Goal: Task Accomplishment & Management: Manage account settings

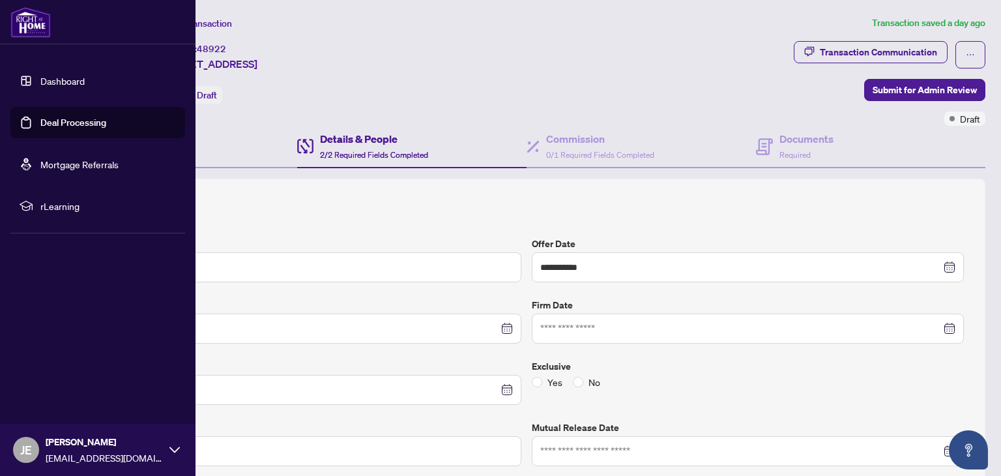
click at [29, 30] on img at bounding box center [30, 22] width 40 height 31
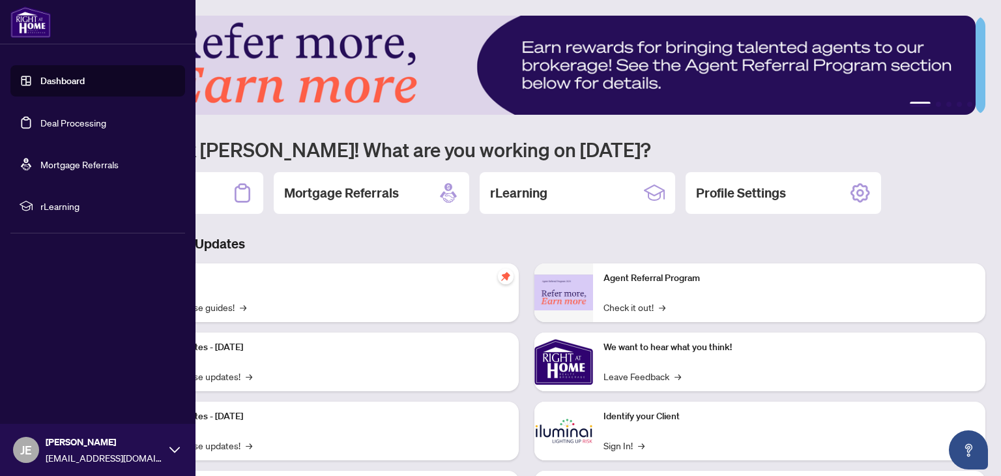
click at [60, 119] on link "Deal Processing" at bounding box center [73, 123] width 66 height 12
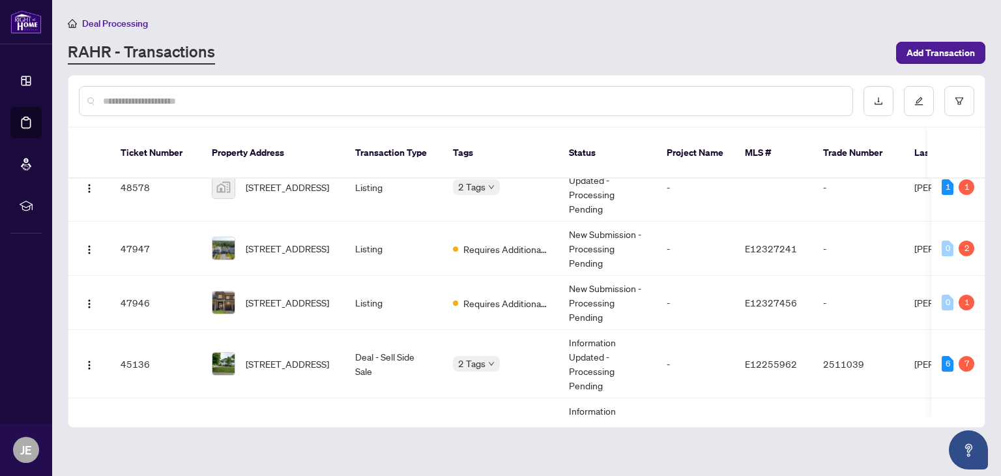
scroll to position [81, 0]
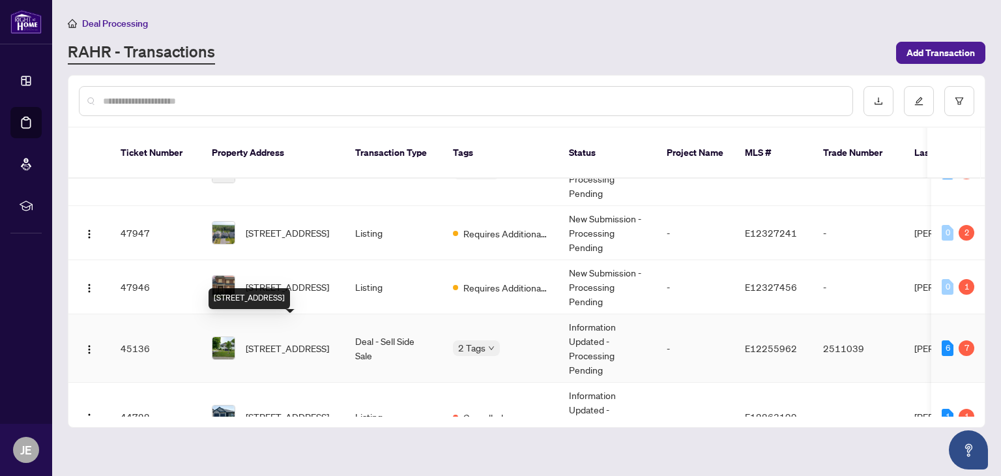
click at [323, 341] on span "[STREET_ADDRESS]" at bounding box center [287, 348] width 83 height 14
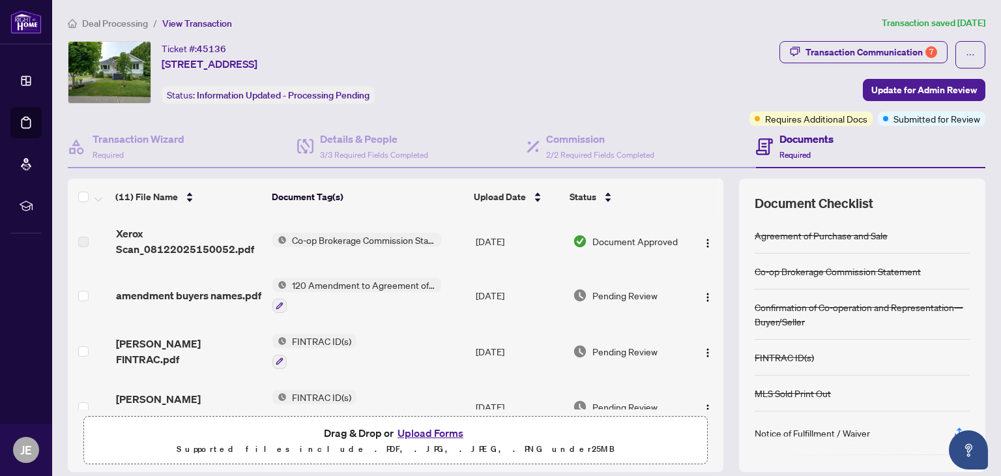
scroll to position [89, 0]
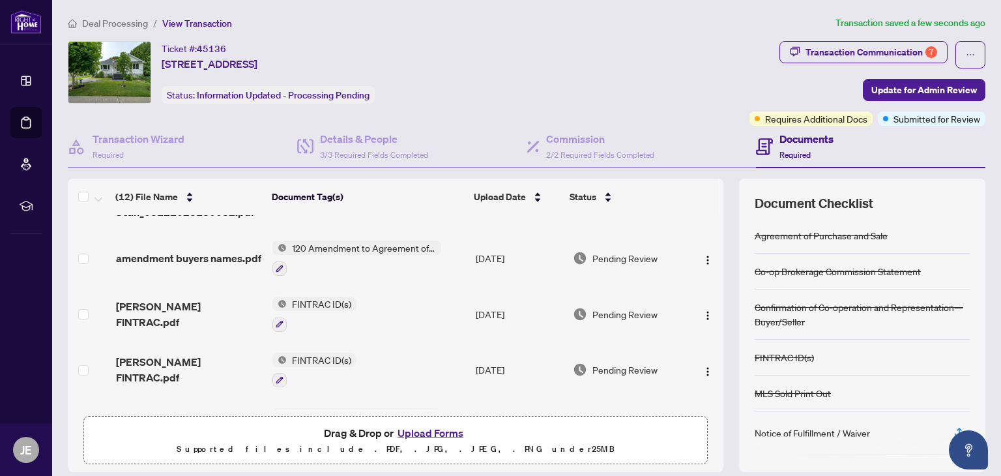
drag, startPoint x: 715, startPoint y: 282, endPoint x: 712, endPoint y: 242, distance: 40.5
click at [712, 242] on div "(12) File Name Document Tag(s) Upload Date Status 100 Union - Signed Amendment.…" at bounding box center [527, 325] width 918 height 293
drag, startPoint x: 709, startPoint y: 270, endPoint x: 712, endPoint y: 231, distance: 38.6
click at [710, 233] on div "100 Union - Signed Amendment.pdf Add a Document Tag [DATE] Pending Review Xerox…" at bounding box center [396, 312] width 656 height 194
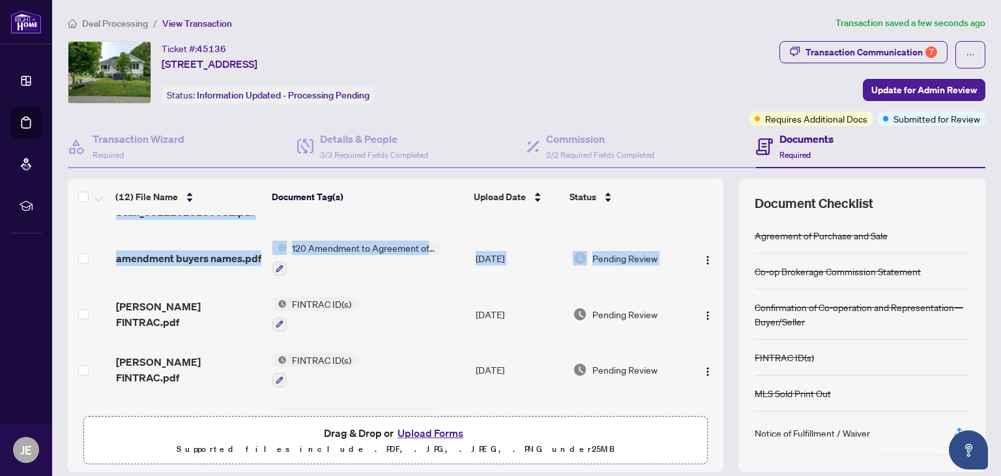
scroll to position [0, 0]
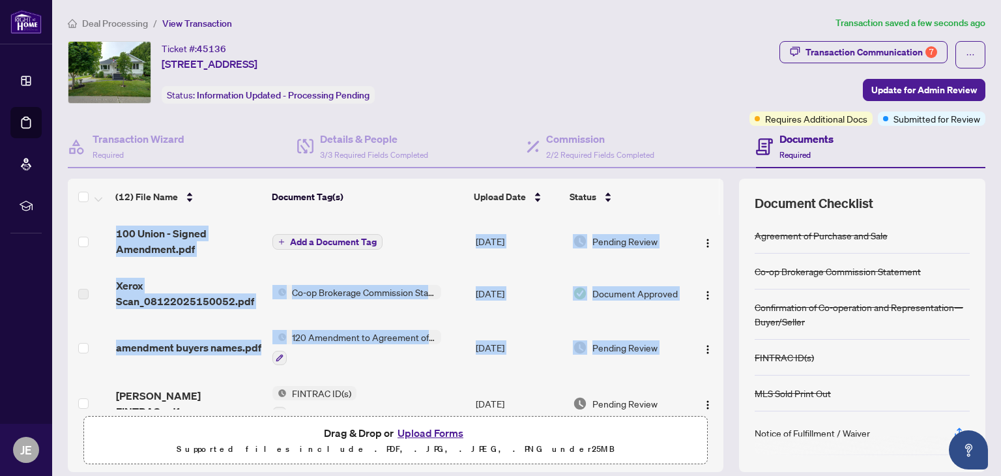
click at [295, 243] on span "Add a Document Tag" at bounding box center [333, 241] width 87 height 9
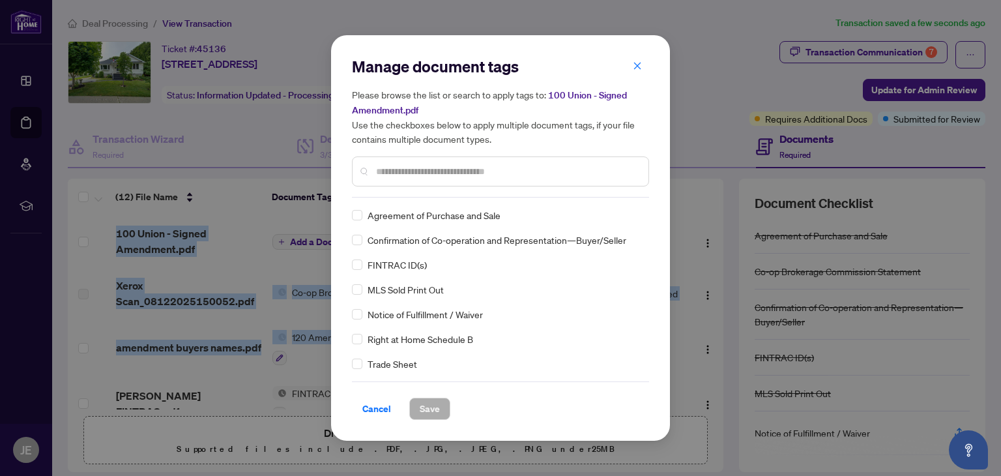
click at [426, 194] on div "Manage document tags Please browse the list or search to apply tags to: 100 Uni…" at bounding box center [500, 126] width 297 height 141
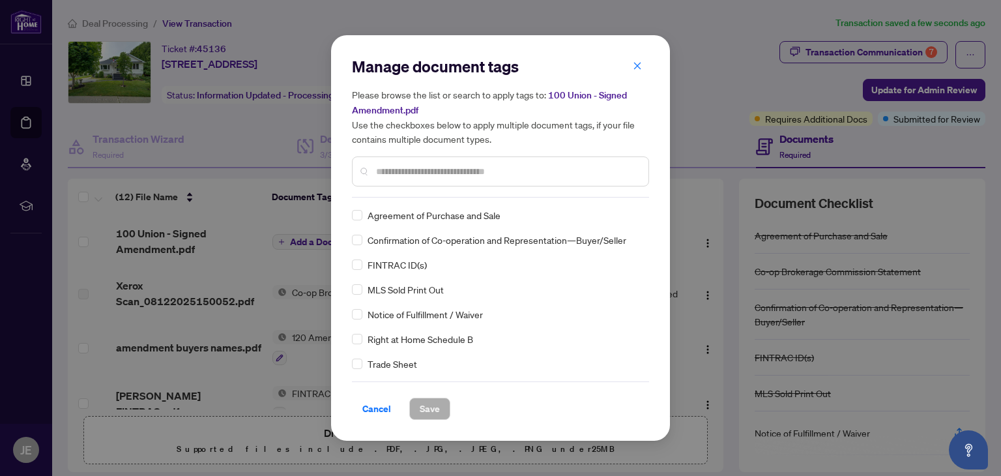
click at [416, 181] on div at bounding box center [500, 171] width 297 height 30
click at [410, 178] on input "text" at bounding box center [507, 171] width 262 height 14
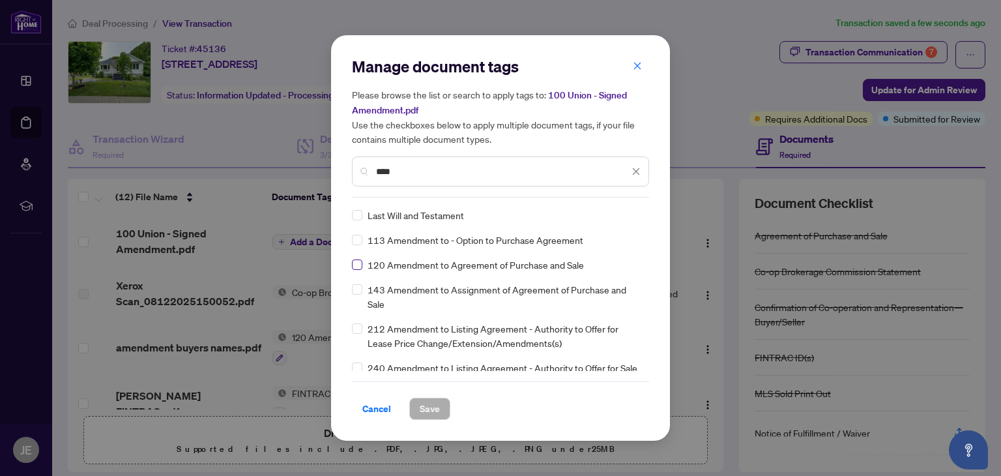
type input "****"
click at [435, 412] on span "Save" at bounding box center [430, 408] width 20 height 21
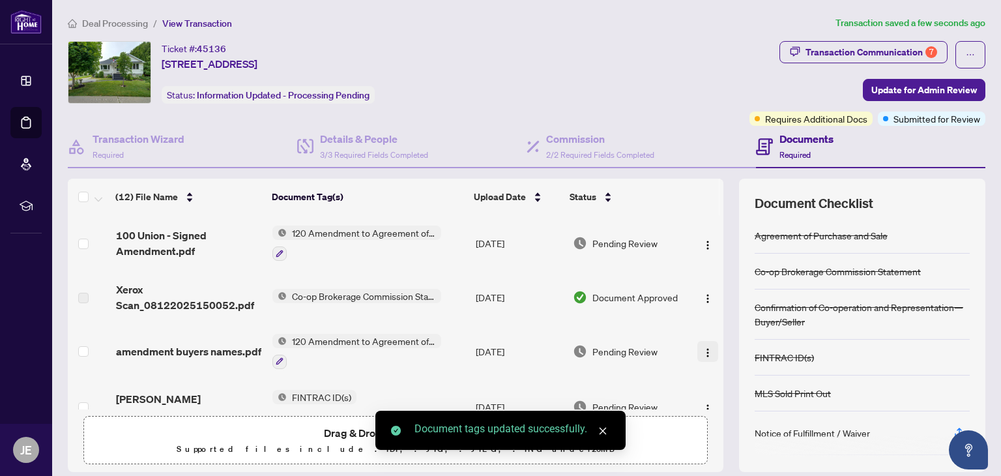
click at [703, 347] on img "button" at bounding box center [708, 352] width 10 height 10
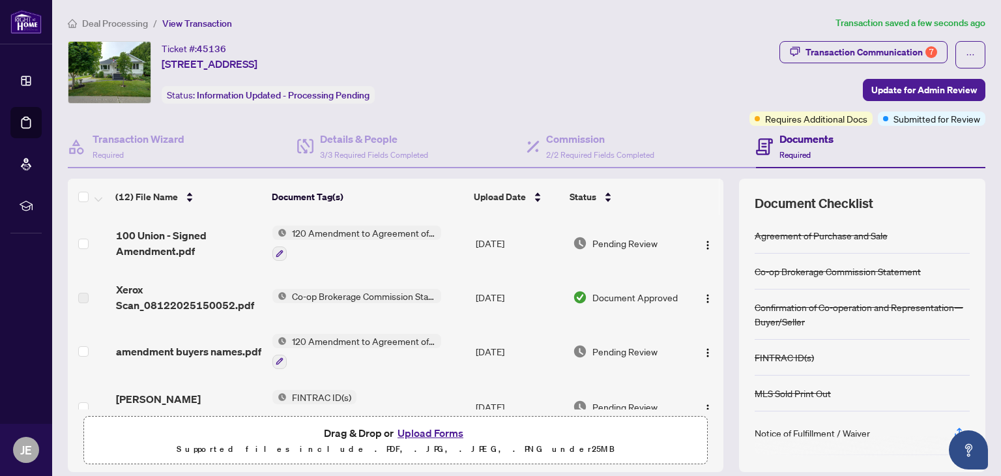
click at [689, 84] on div "Ticket #: 45136 [STREET_ADDRESS] Status: Information Updated - Processing Pendi…" at bounding box center [406, 72] width 677 height 63
click at [884, 96] on span "Update for Admin Review" at bounding box center [925, 90] width 106 height 21
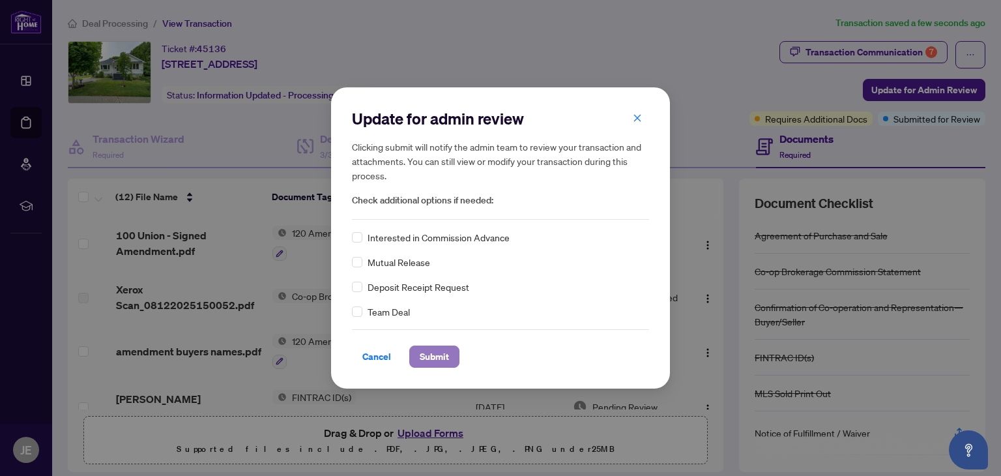
click at [435, 349] on span "Submit" at bounding box center [434, 356] width 29 height 21
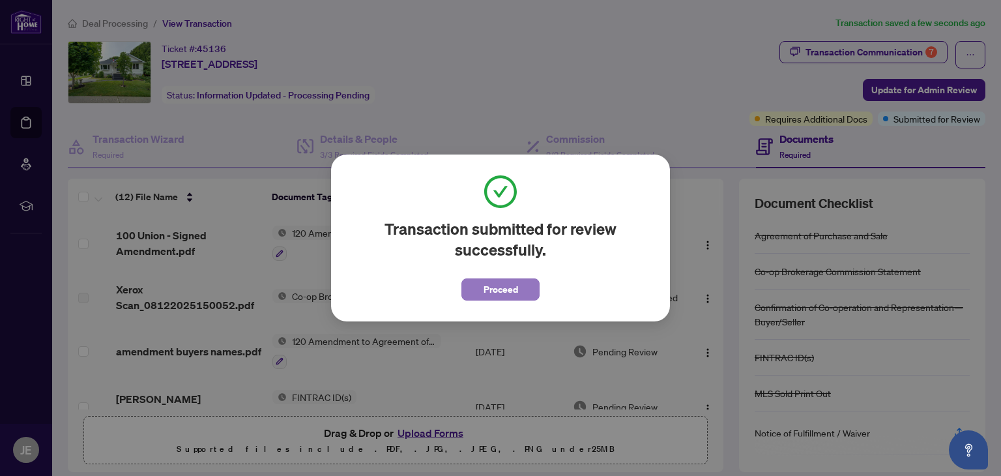
click at [495, 289] on span "Proceed" at bounding box center [501, 289] width 35 height 21
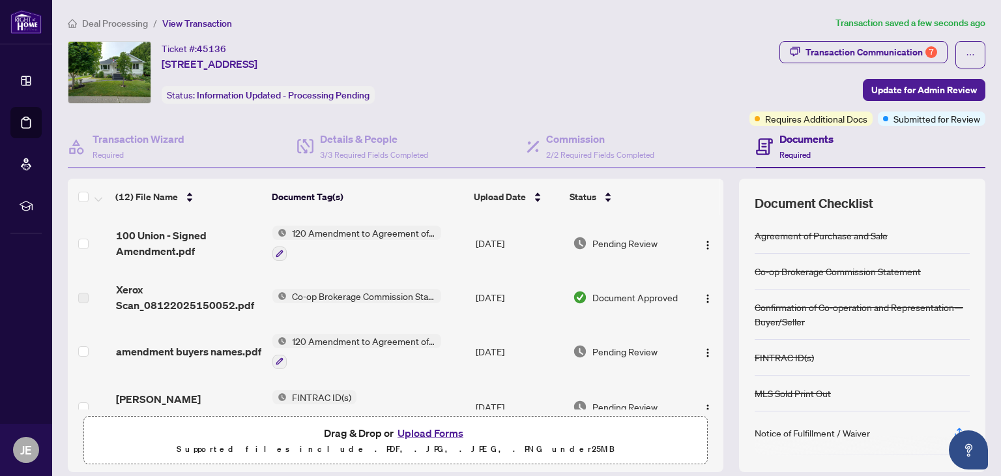
click at [705, 329] on td at bounding box center [706, 351] width 35 height 56
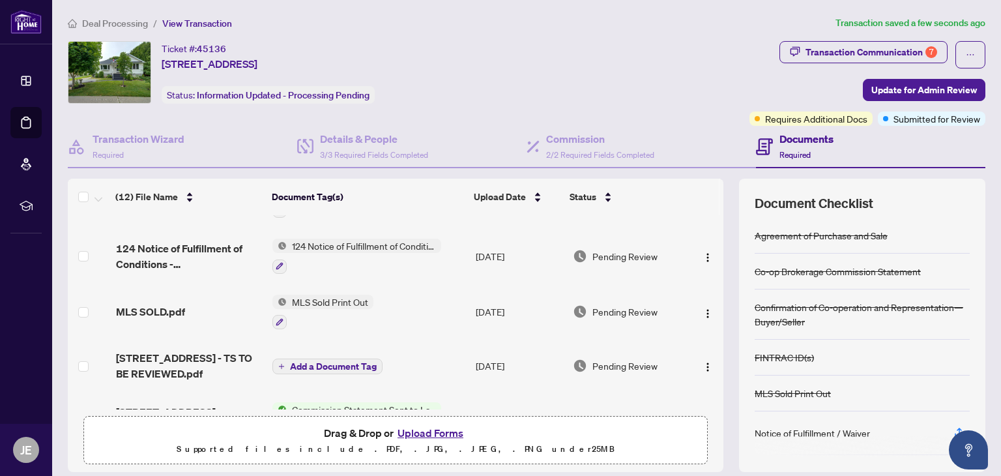
scroll to position [264, 0]
click at [149, 303] on span "MLS SOLD.pdf" at bounding box center [150, 310] width 69 height 16
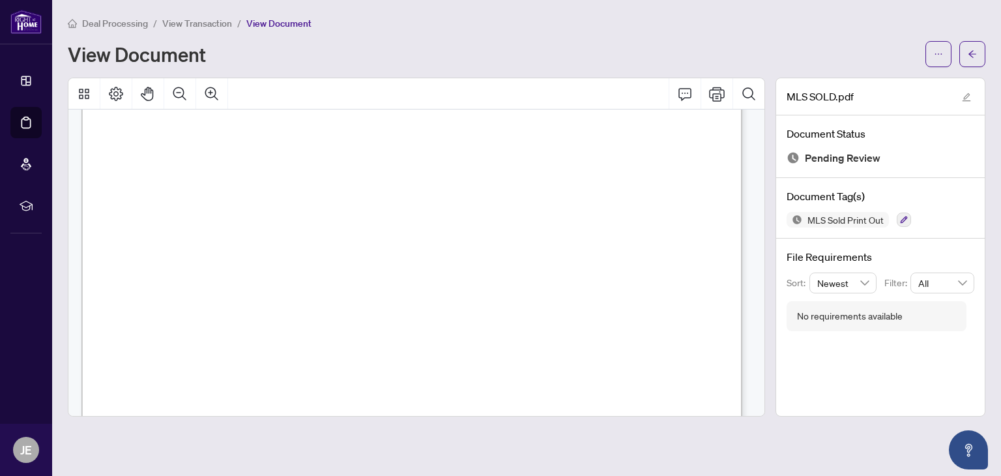
scroll to position [902, 0]
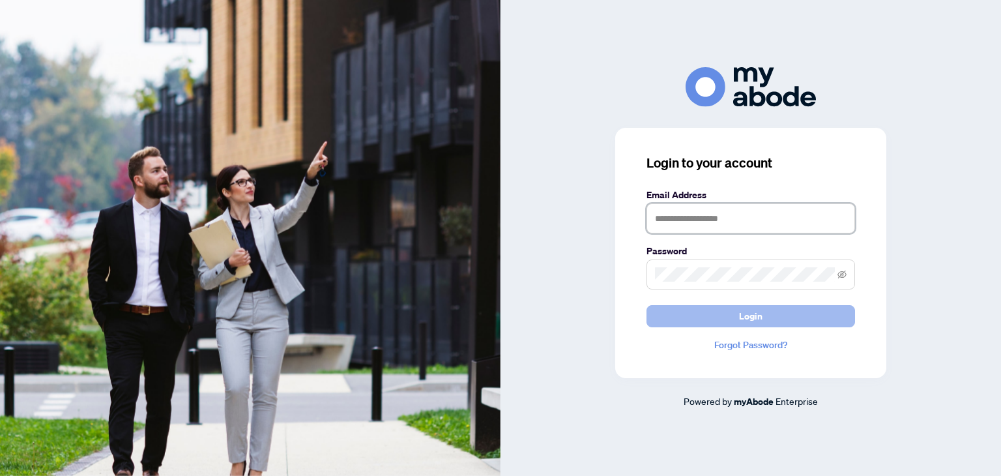
type input "**********"
click at [810, 317] on button "Login" at bounding box center [751, 316] width 209 height 22
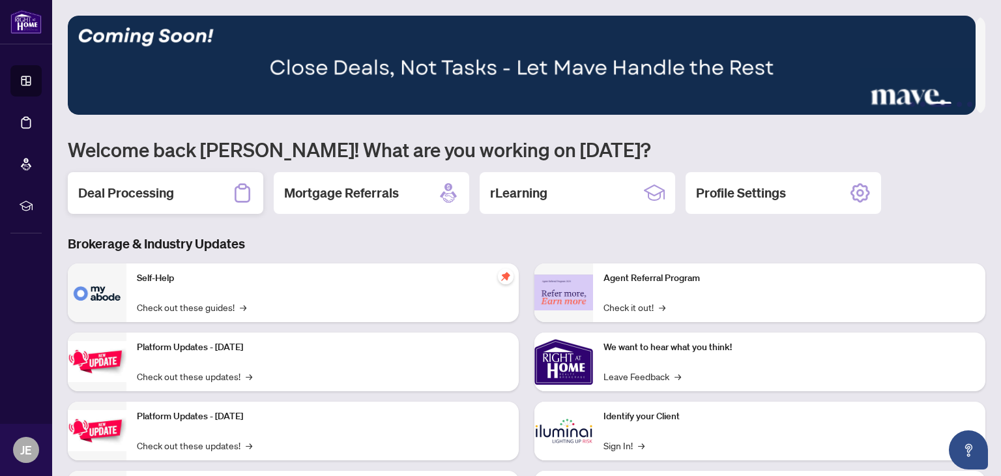
click at [125, 188] on h2 "Deal Processing" at bounding box center [126, 193] width 96 height 18
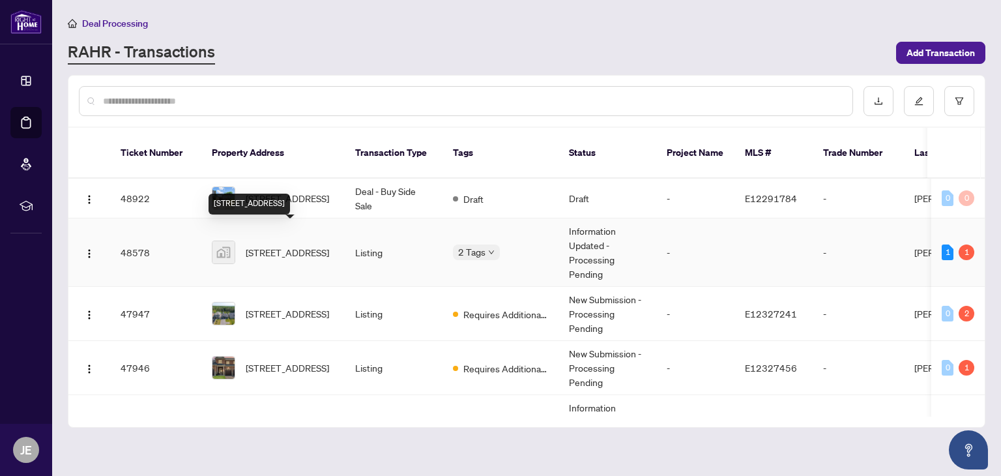
click at [293, 245] on span "[STREET_ADDRESS]" at bounding box center [287, 252] width 83 height 14
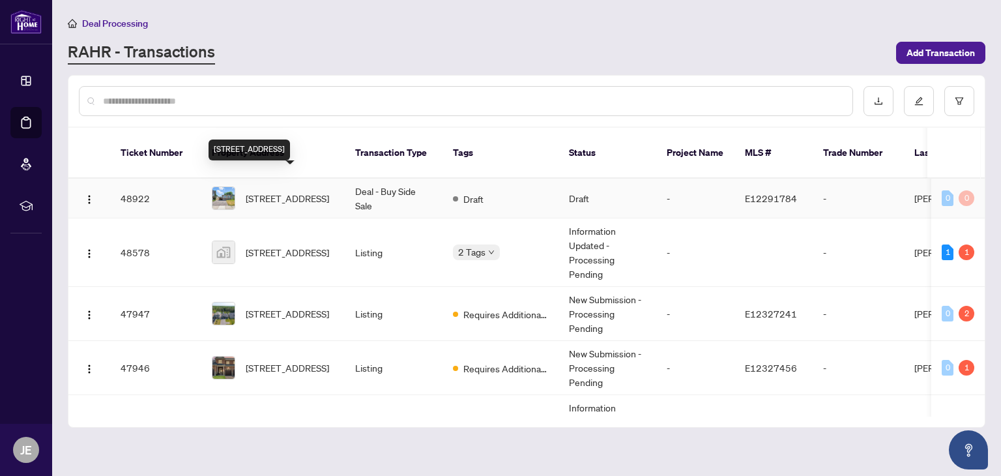
click at [261, 191] on span "[STREET_ADDRESS]" at bounding box center [287, 198] width 83 height 14
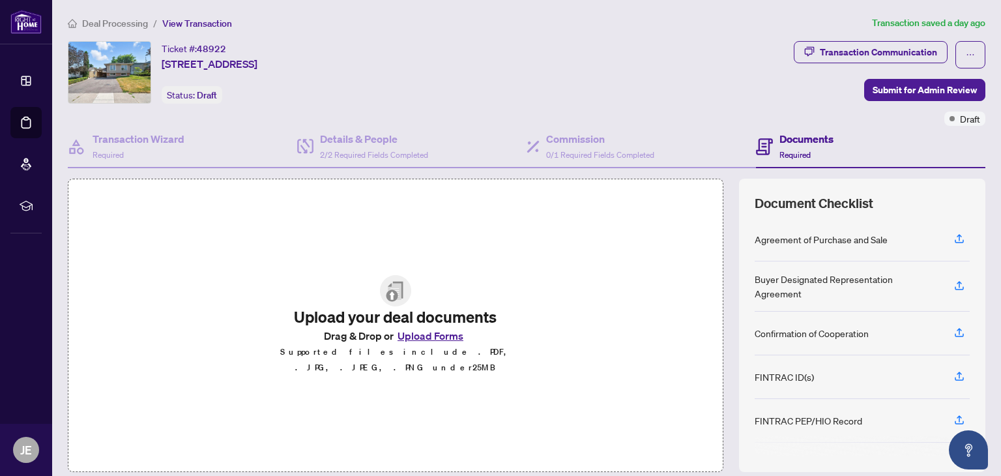
click at [434, 344] on button "Upload Forms" at bounding box center [431, 335] width 74 height 17
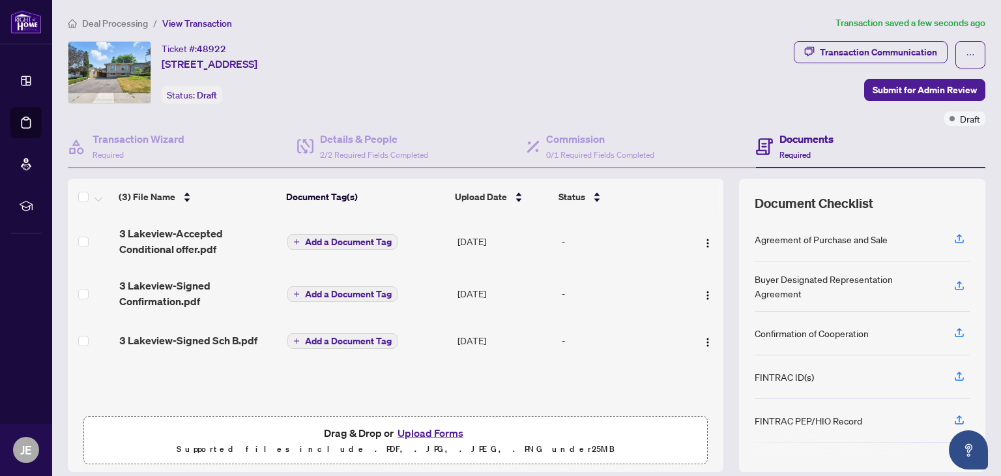
click at [411, 431] on button "Upload Forms" at bounding box center [431, 432] width 74 height 17
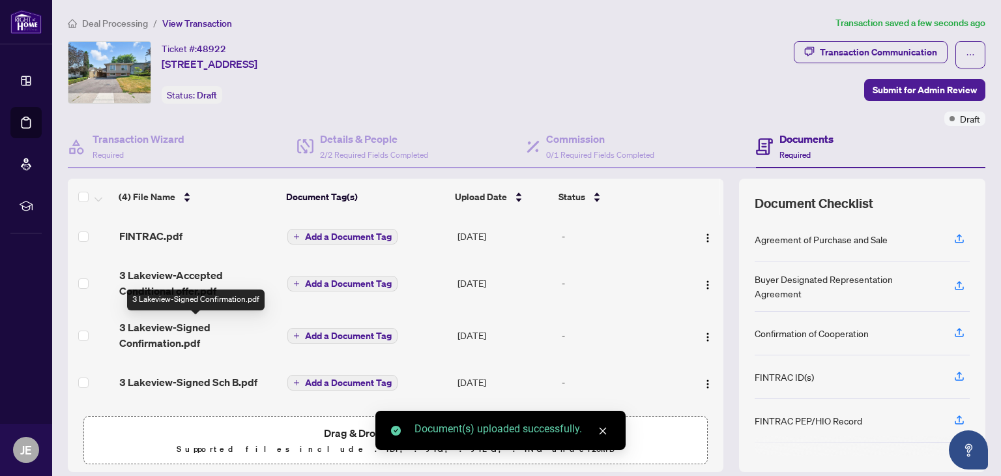
click at [155, 334] on span "3 Lakeview-Signed Confirmation.pdf" at bounding box center [198, 334] width 158 height 31
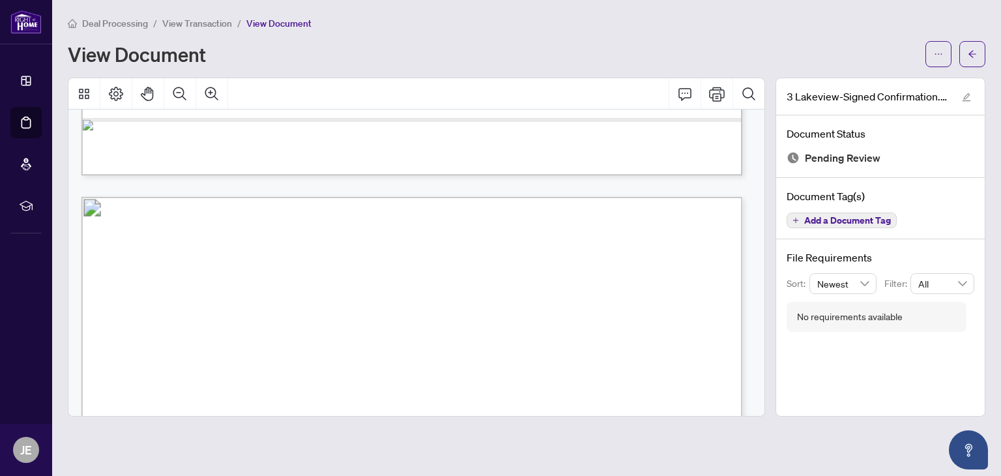
scroll to position [1426, 0]
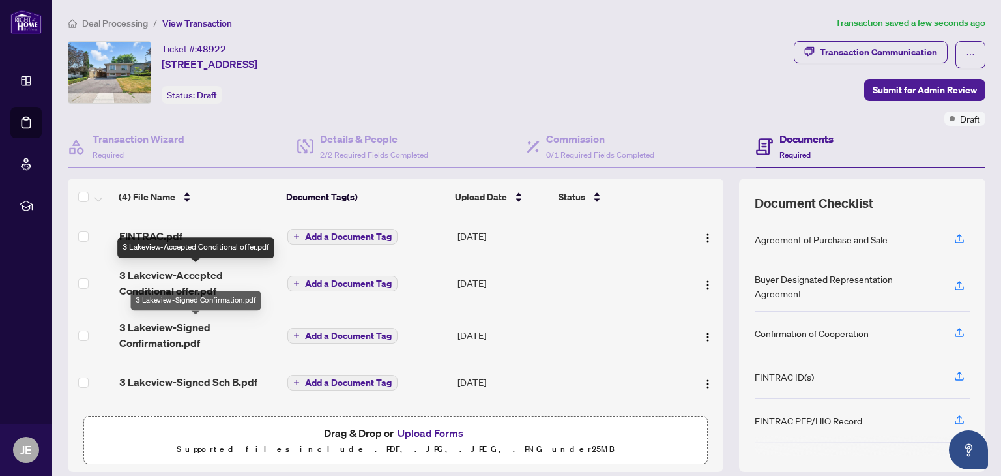
click at [164, 346] on span "3 Lakeview-Signed Confirmation.pdf" at bounding box center [198, 334] width 158 height 31
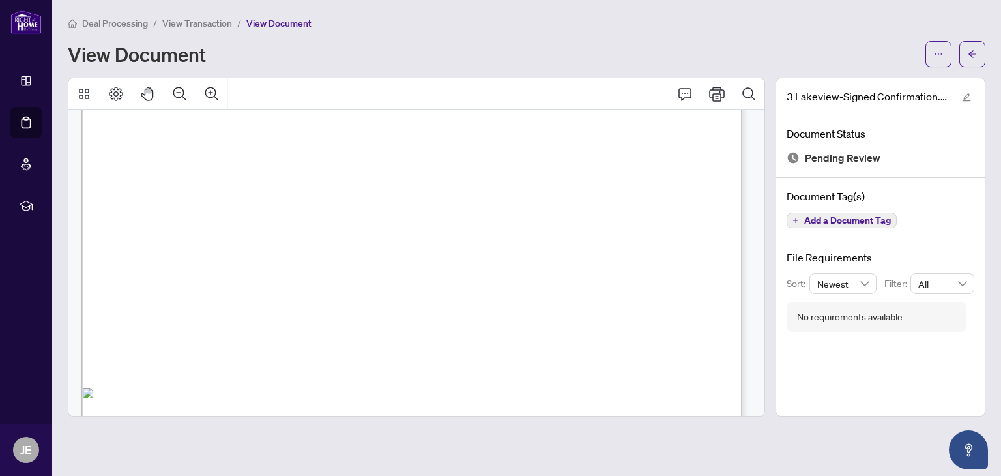
scroll to position [803, 0]
